Goal: Find specific page/section: Find specific page/section

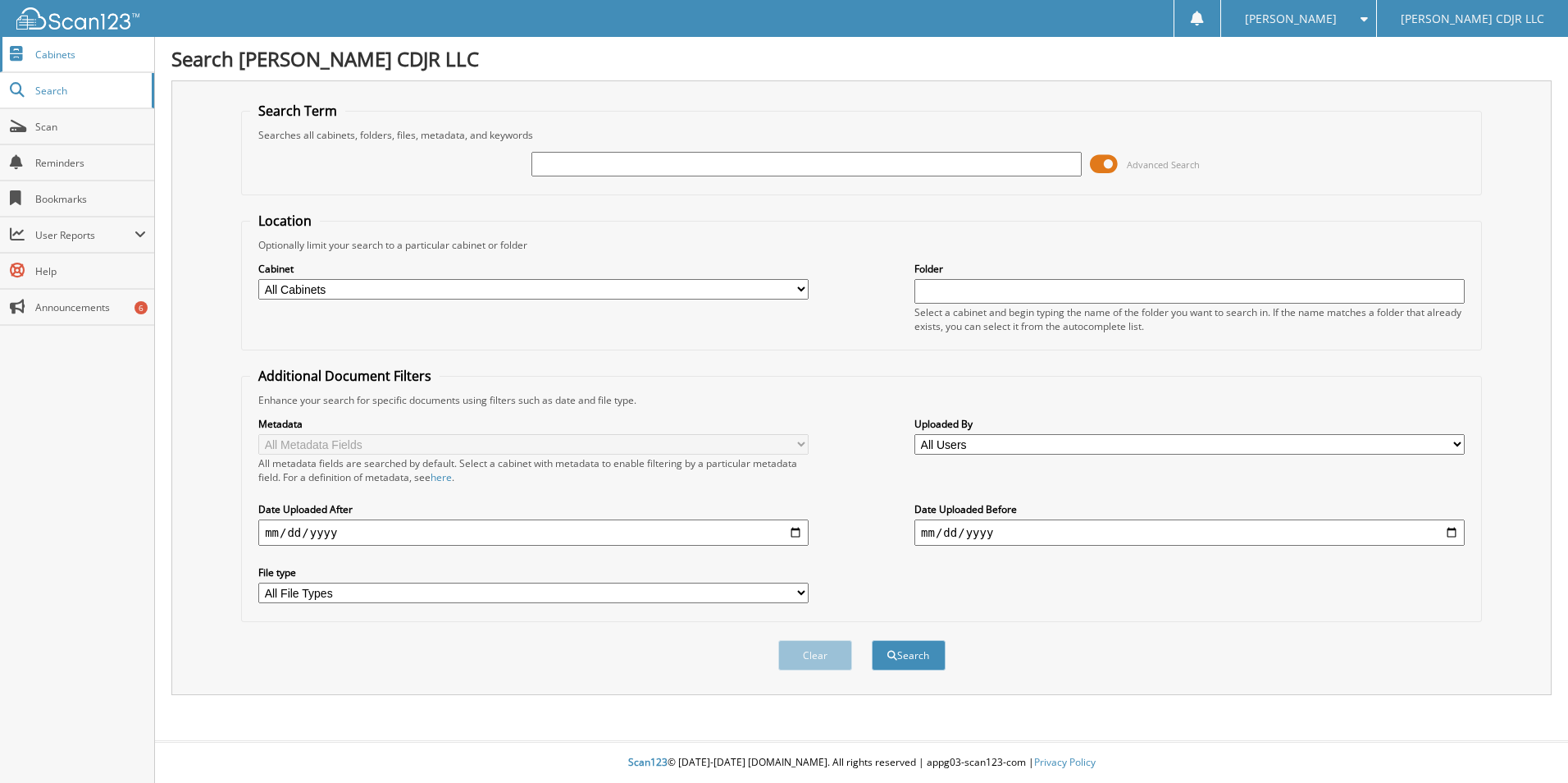
click at [52, 52] on span "Cabinets" at bounding box center [91, 54] width 111 height 14
click at [36, 375] on div "Close Cabinets Search Scan Reminders Bookmarks User Reports" at bounding box center [77, 409] width 155 height 746
click at [47, 129] on span "Scan" at bounding box center [91, 126] width 111 height 14
click at [37, 49] on span "Cabinets" at bounding box center [91, 54] width 111 height 14
click at [36, 53] on span "Cabinets" at bounding box center [91, 54] width 111 height 14
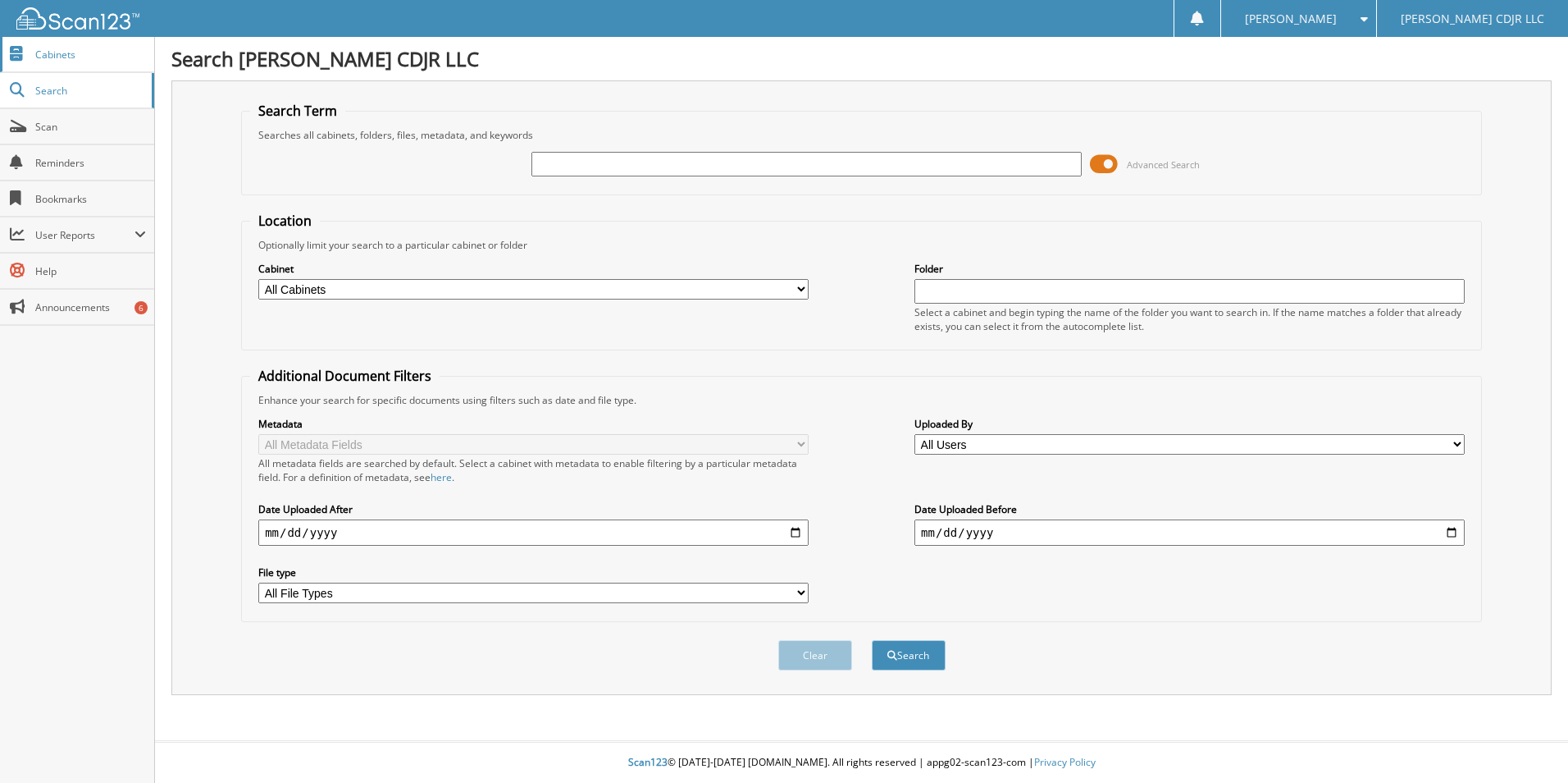
click at [59, 59] on span "Cabinets" at bounding box center [91, 54] width 111 height 14
